Goal: Complete application form

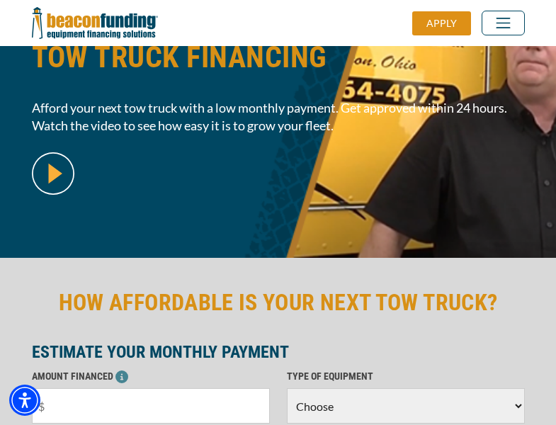
scroll to position [346, 0]
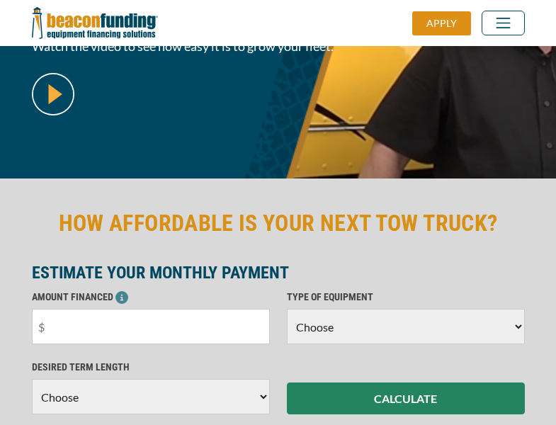
scroll to position [346, 0]
